Goal: Task Accomplishment & Management: Manage account settings

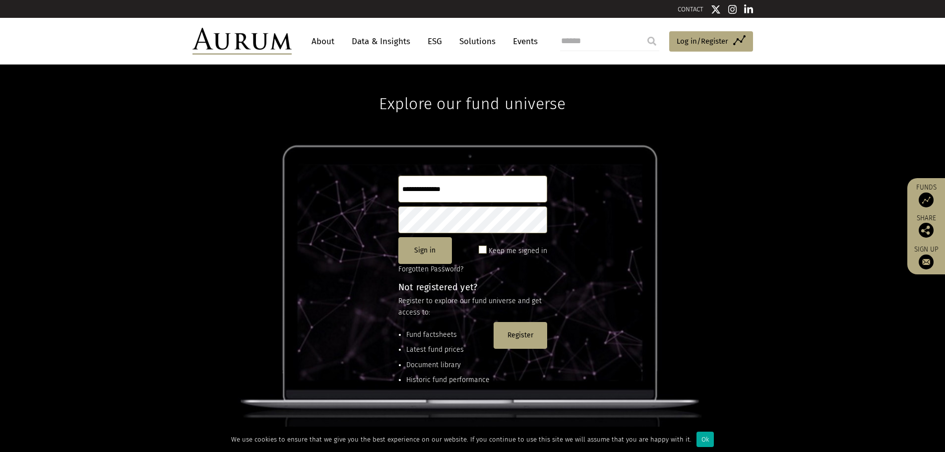
click at [428, 192] on input "text" at bounding box center [472, 189] width 149 height 27
click at [417, 190] on input "text" at bounding box center [472, 189] width 149 height 27
type input "**********"
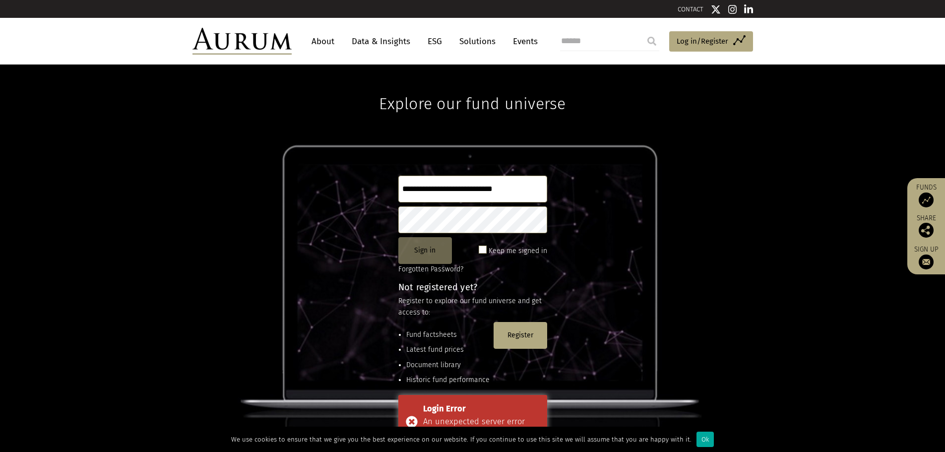
click at [421, 250] on button "Sign in" at bounding box center [425, 250] width 54 height 27
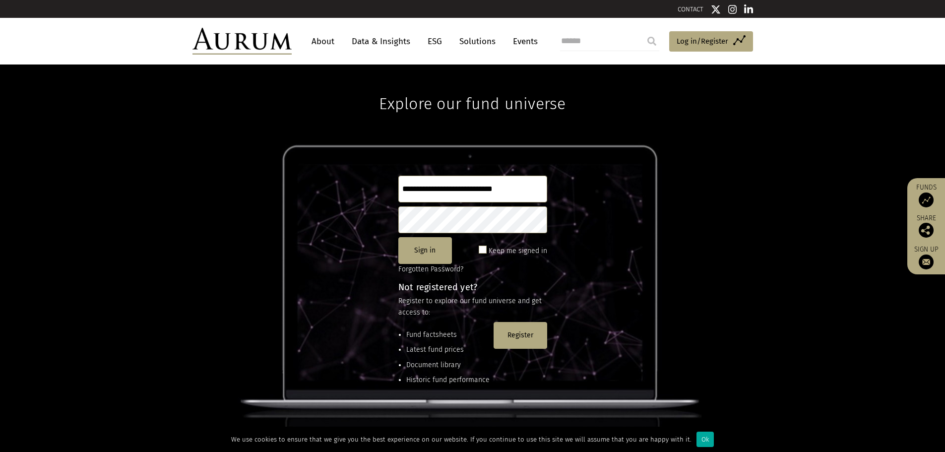
click at [428, 253] on button "Sign in" at bounding box center [425, 250] width 54 height 27
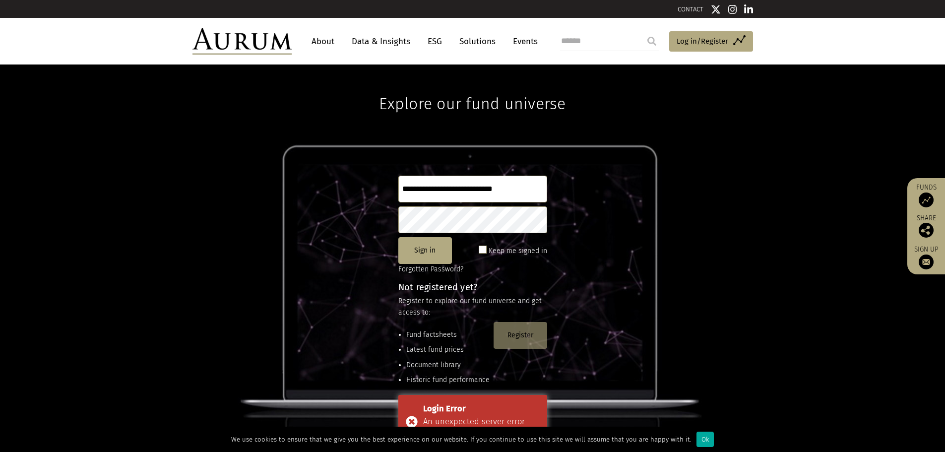
click at [520, 331] on button "Register" at bounding box center [521, 335] width 54 height 27
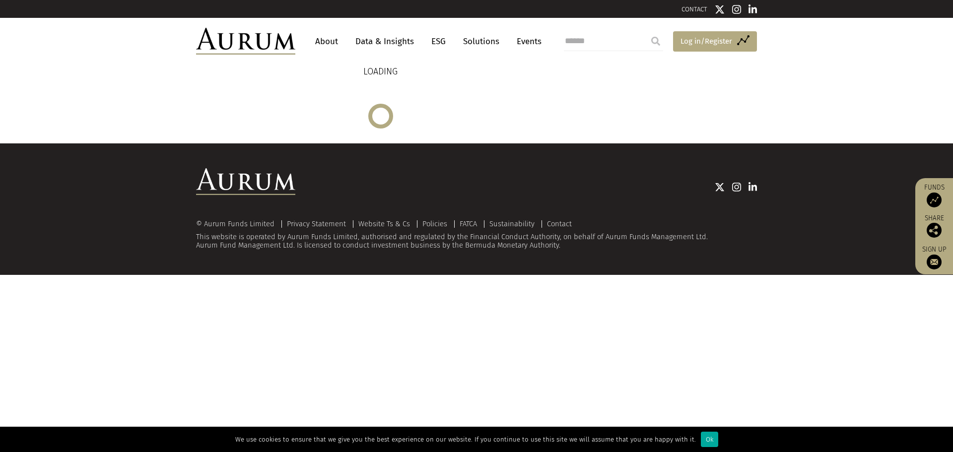
click at [699, 40] on span "Log in/Register" at bounding box center [706, 41] width 52 height 12
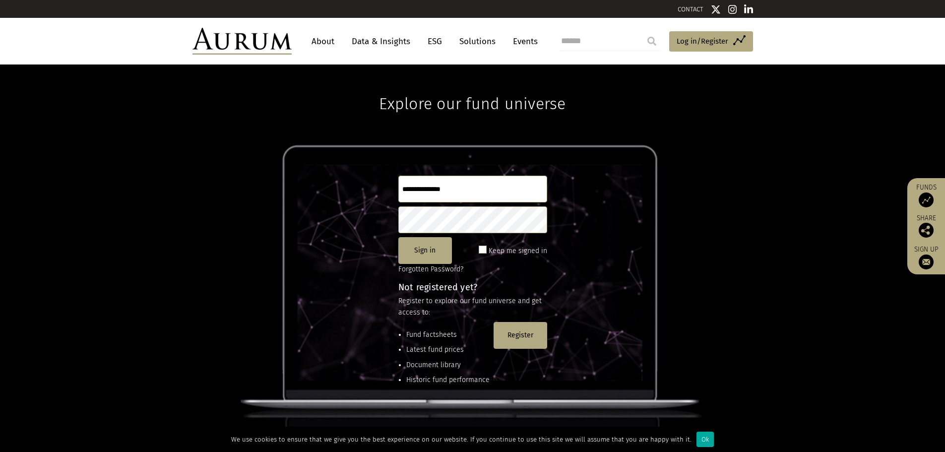
click at [437, 190] on input "text" at bounding box center [472, 189] width 149 height 27
type input "**********"
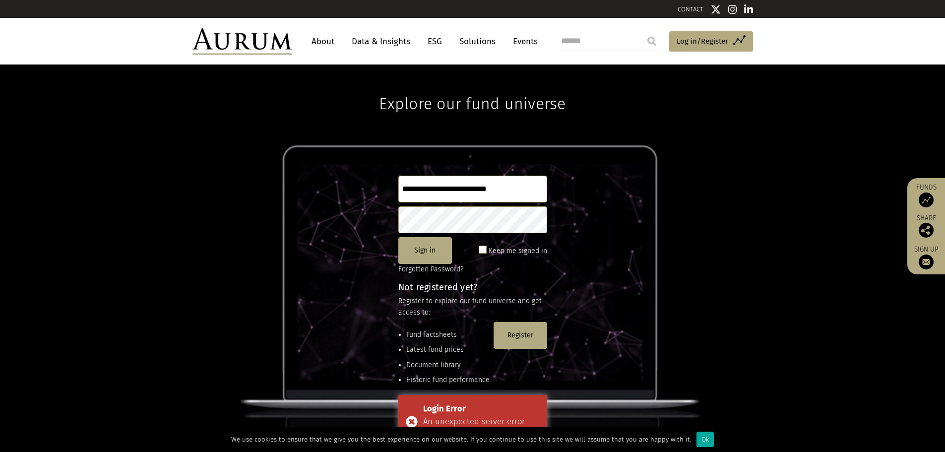
click at [0, 232] on div "**********" at bounding box center [472, 259] width 945 height 388
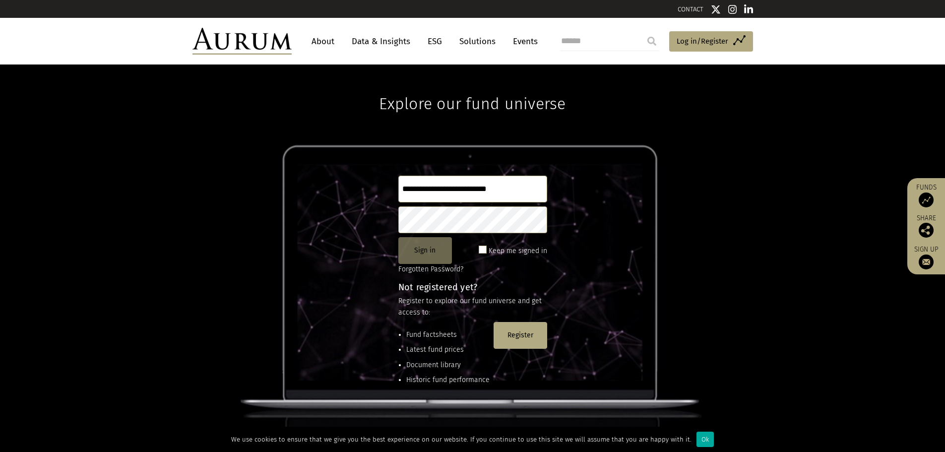
click at [426, 248] on button "Sign in" at bounding box center [425, 250] width 54 height 27
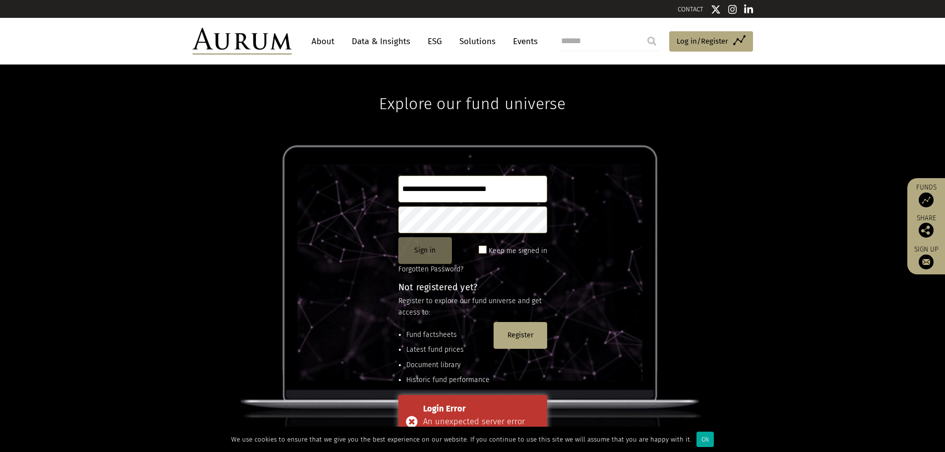
click at [429, 251] on button "Sign in" at bounding box center [425, 250] width 54 height 27
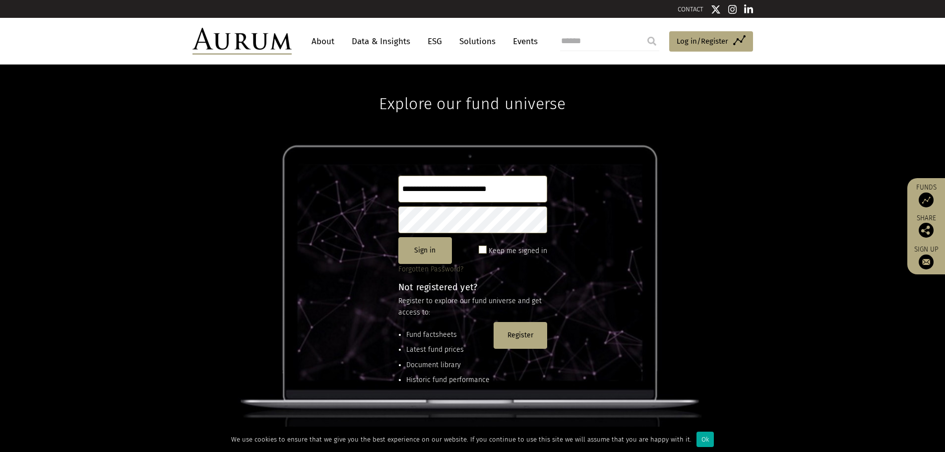
click at [434, 266] on link "Forgotten Password?" at bounding box center [430, 269] width 65 height 8
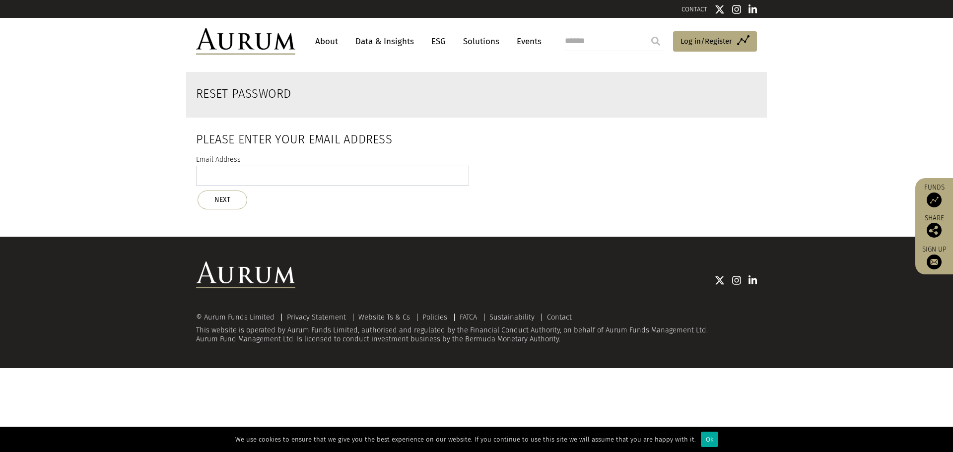
click at [264, 178] on input "email" at bounding box center [332, 176] width 273 height 20
type input "**********"
click at [215, 200] on button "NEXT" at bounding box center [222, 200] width 50 height 19
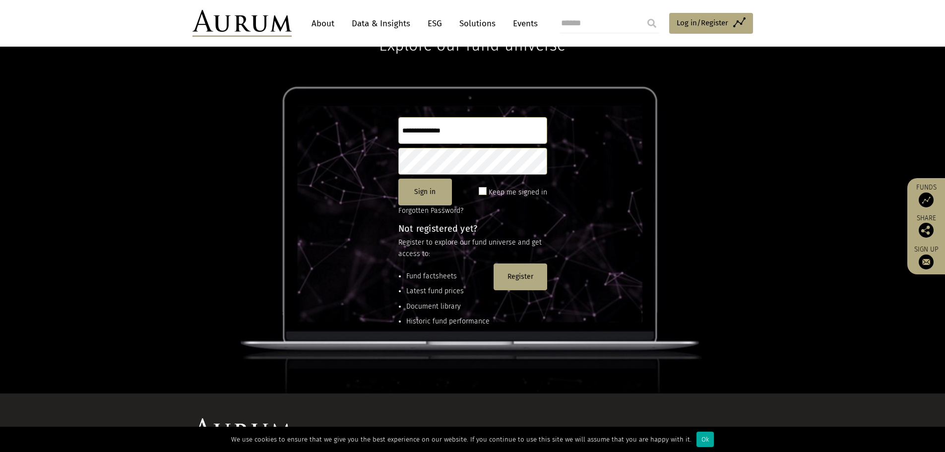
scroll to position [131, 0]
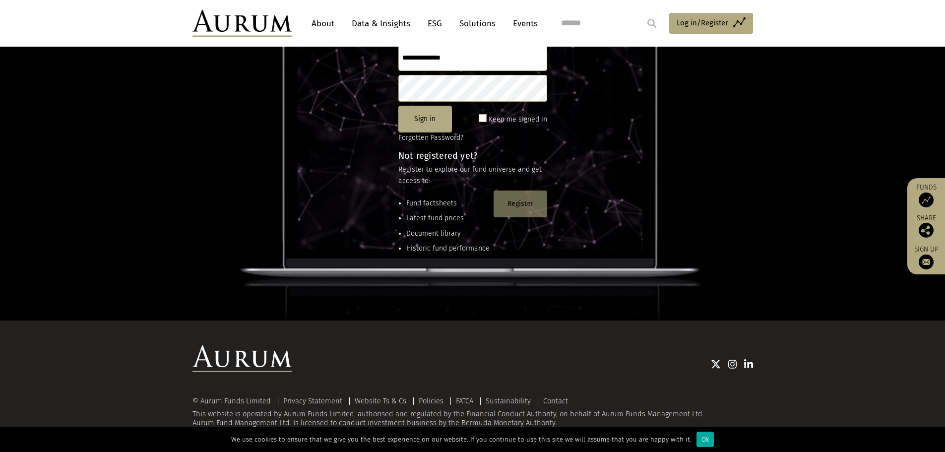
click at [522, 203] on button "Register" at bounding box center [521, 204] width 54 height 27
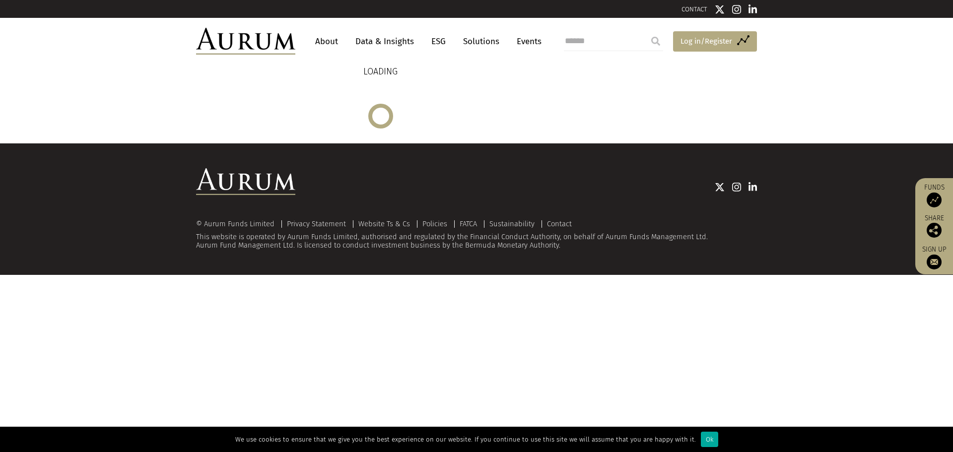
click at [734, 48] on link "Access Funds Log in/Register" at bounding box center [715, 41] width 84 height 21
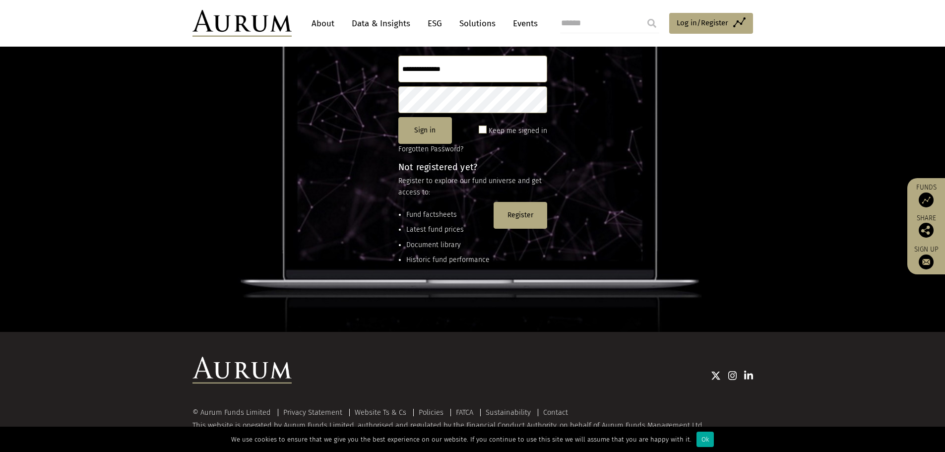
scroll to position [124, 0]
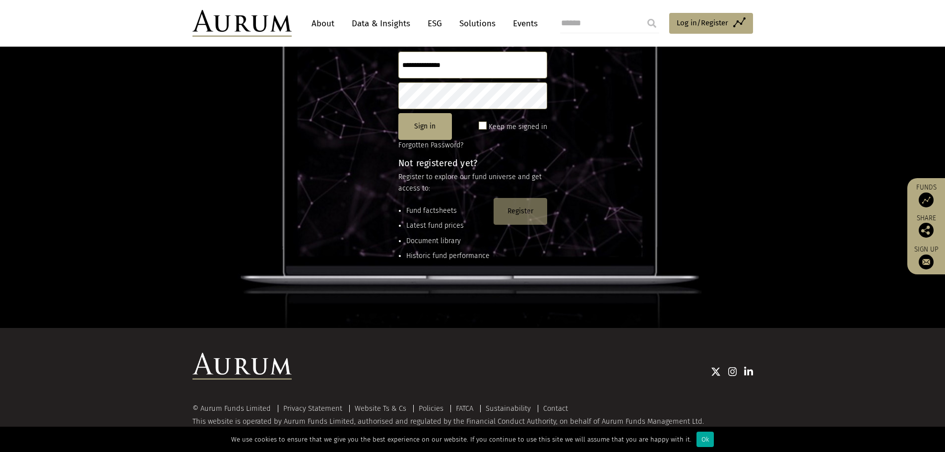
click at [517, 217] on button "Register" at bounding box center [521, 211] width 54 height 27
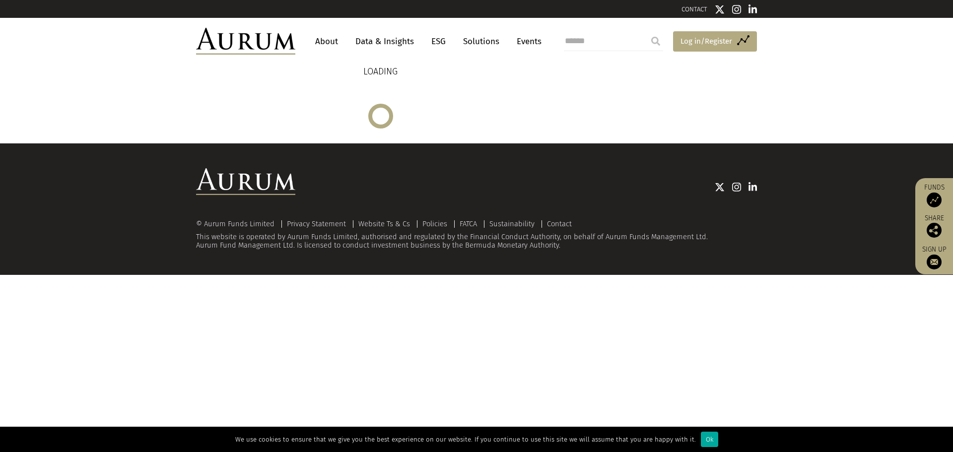
click at [722, 46] on span "Log in/Register" at bounding box center [706, 41] width 52 height 12
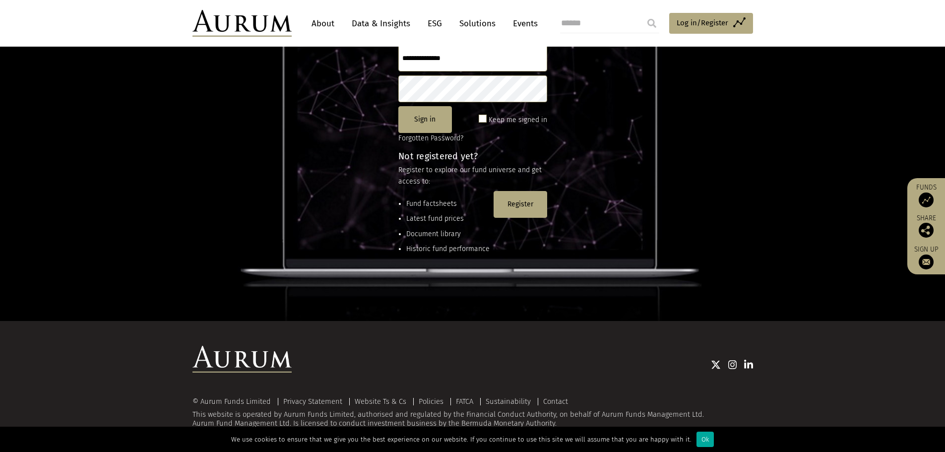
scroll to position [131, 0]
click at [520, 196] on button "Register" at bounding box center [521, 204] width 54 height 27
